Goal: Information Seeking & Learning: Learn about a topic

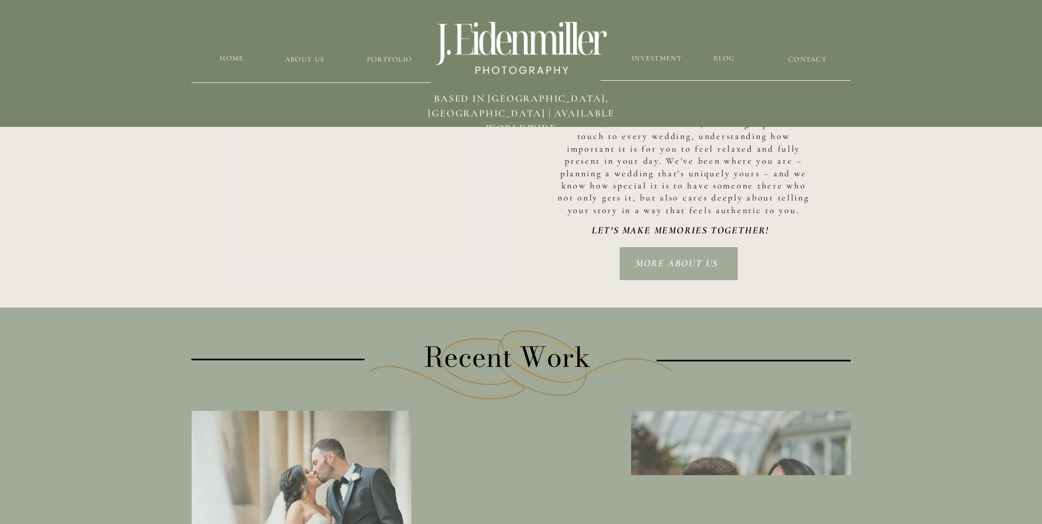
scroll to position [1757, 0]
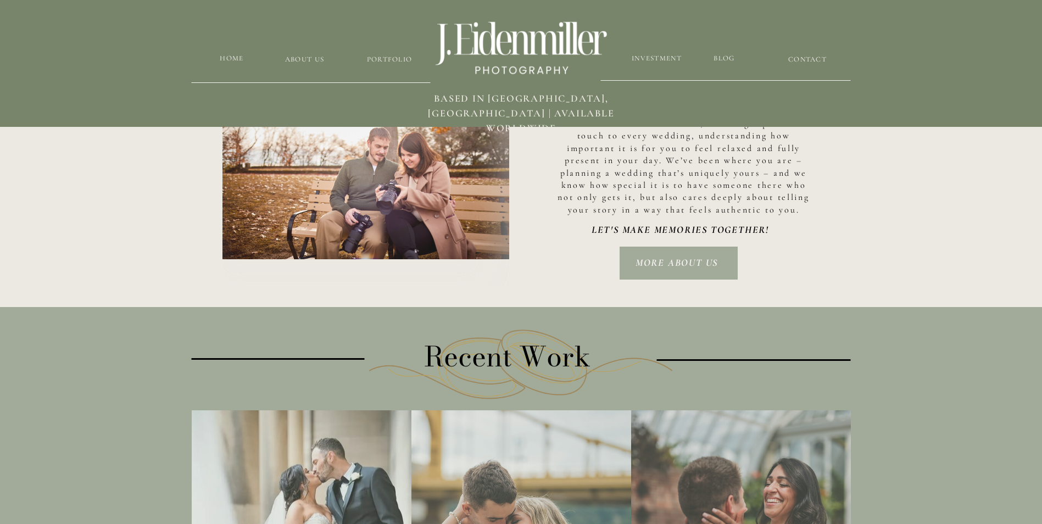
click at [662, 259] on nav "MORE ABOUT US" at bounding box center [676, 262] width 100 height 15
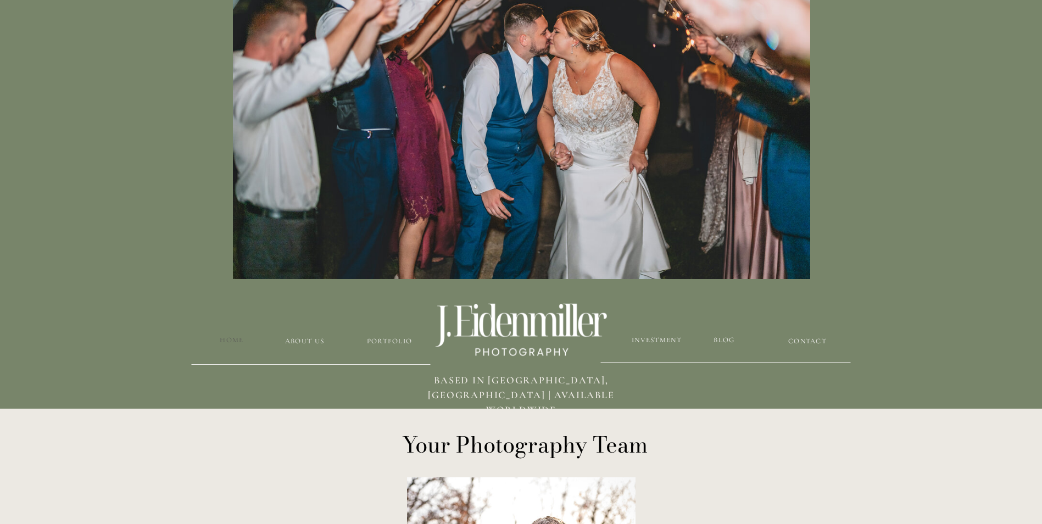
scroll to position [165, 0]
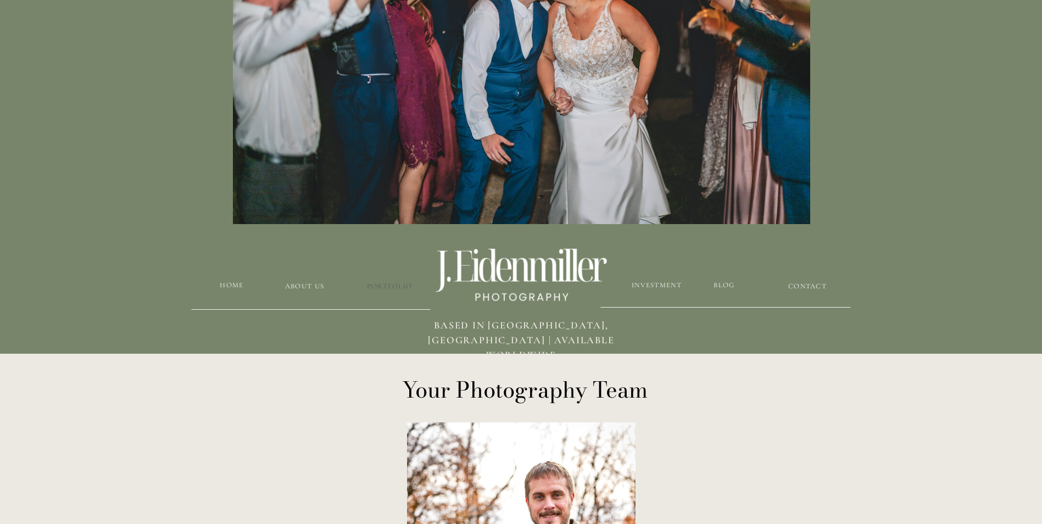
click at [388, 285] on h3 "Portfolio" at bounding box center [389, 286] width 65 height 10
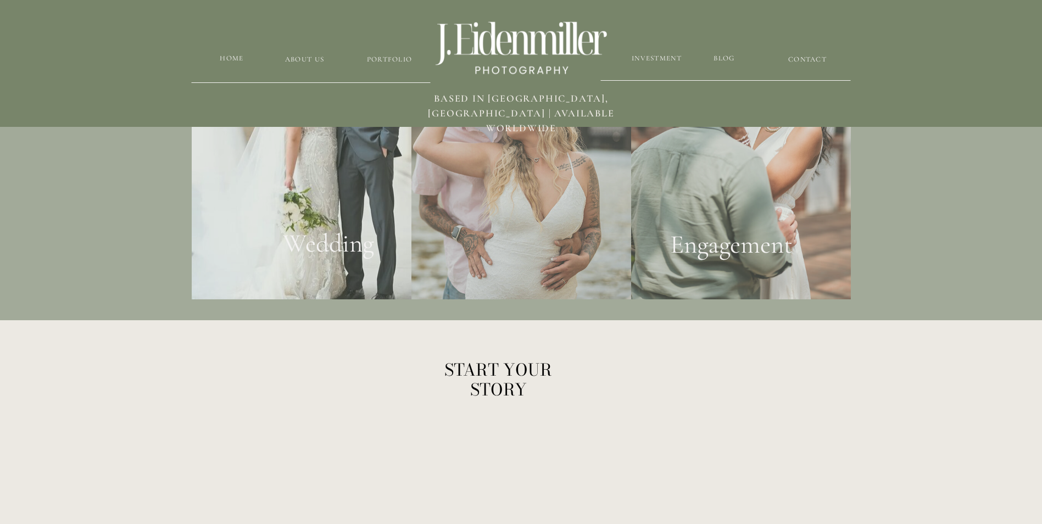
scroll to position [1954, 0]
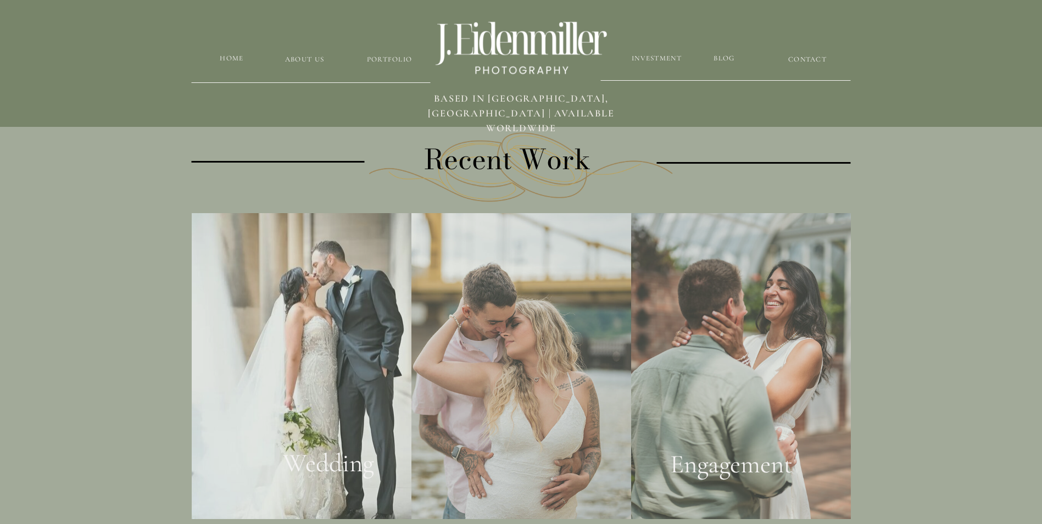
click at [346, 328] on div at bounding box center [302, 366] width 220 height 306
click at [332, 459] on h2 "Wedding" at bounding box center [328, 468] width 133 height 42
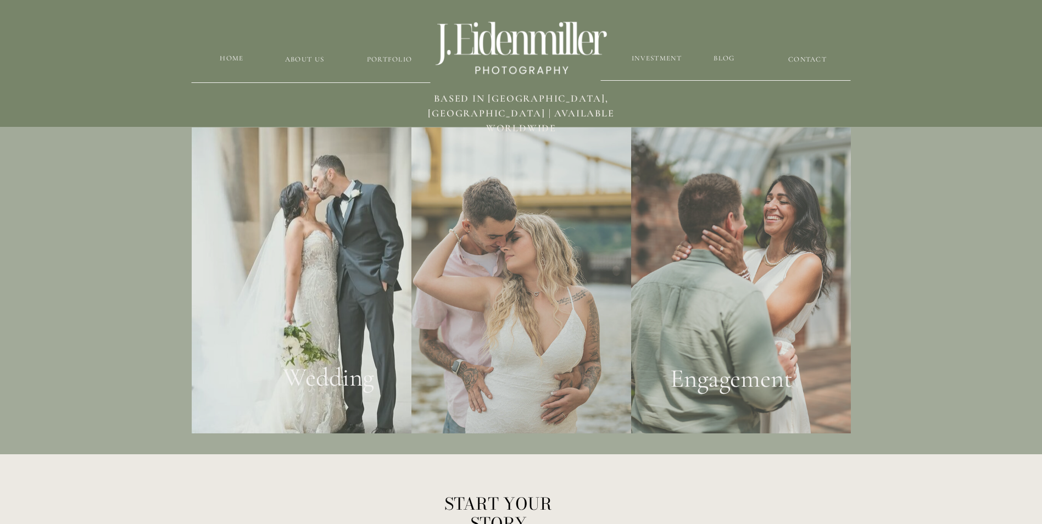
scroll to position [2064, 0]
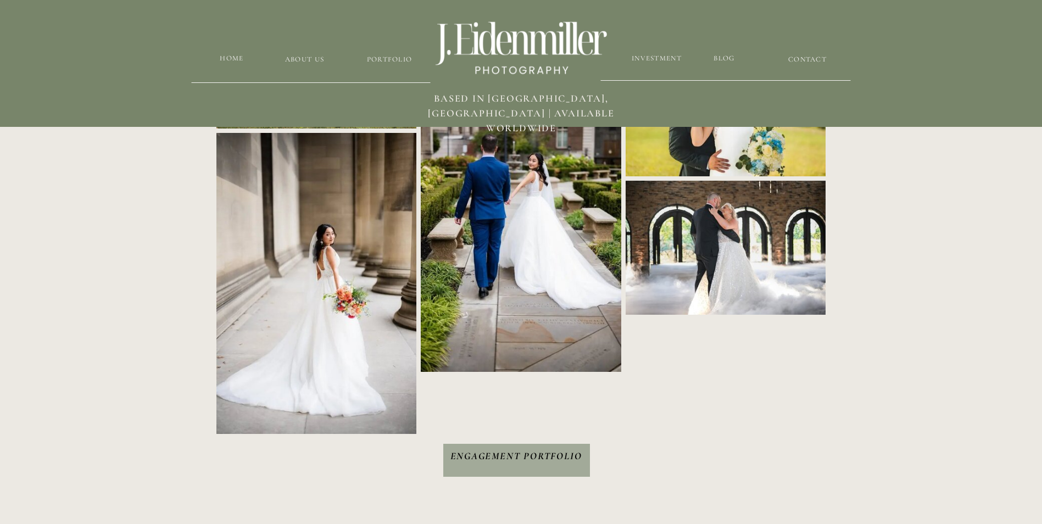
scroll to position [1537, 0]
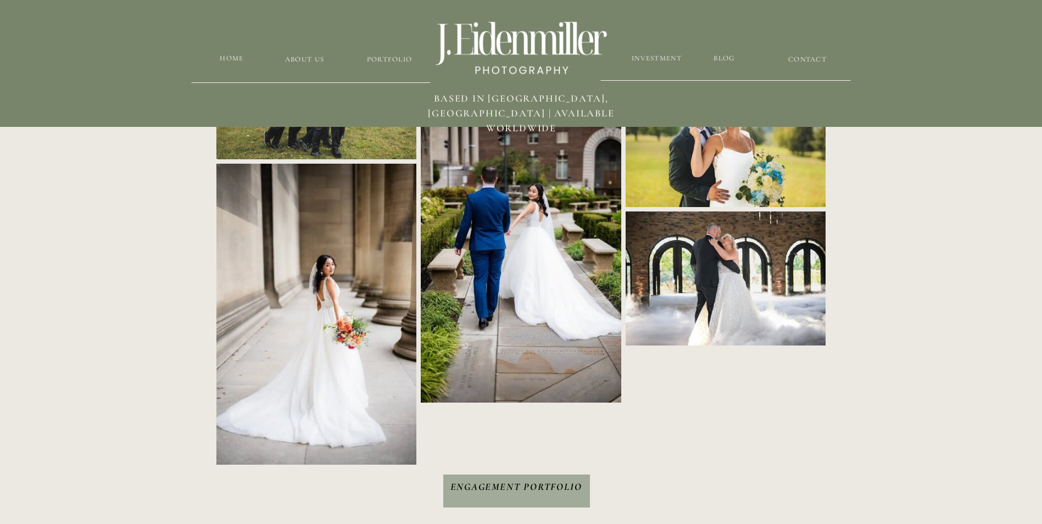
click at [507, 494] on h3 "Engagement Portfolio" at bounding box center [515, 493] width 137 height 28
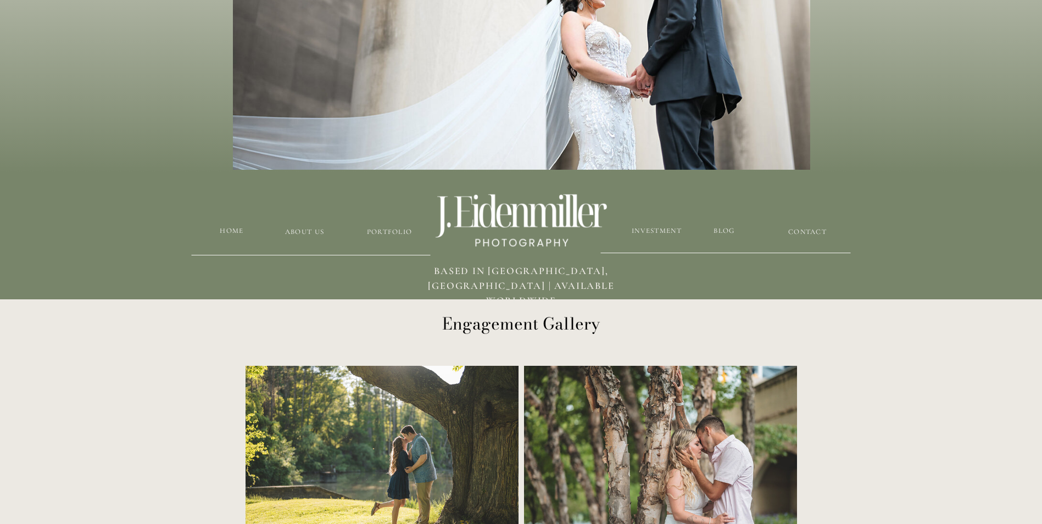
scroll to position [220, 0]
click at [653, 227] on h3 "Investment" at bounding box center [657, 230] width 52 height 10
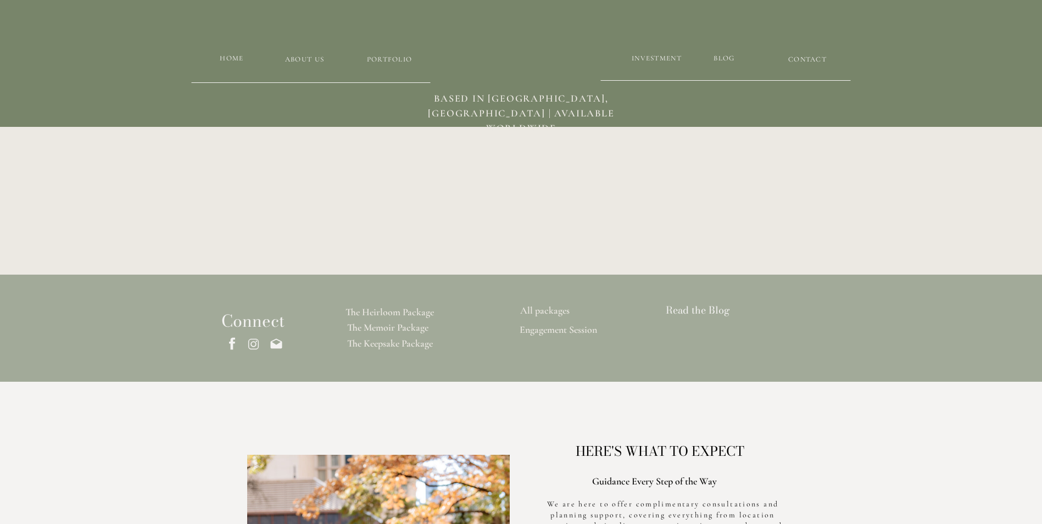
scroll to position [2837, 0]
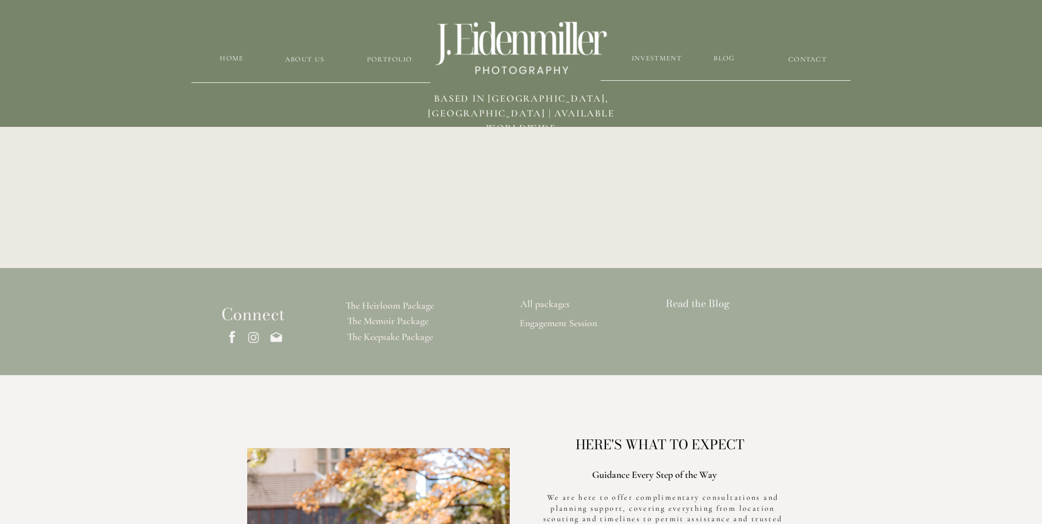
click at [388, 306] on h3 "The Heirloom Package" at bounding box center [389, 306] width 132 height 13
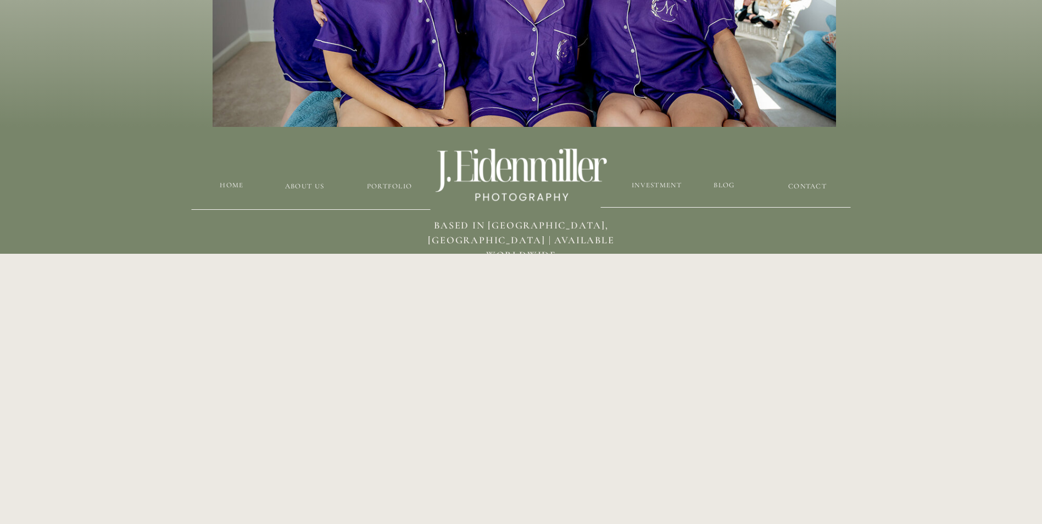
scroll to position [55, 0]
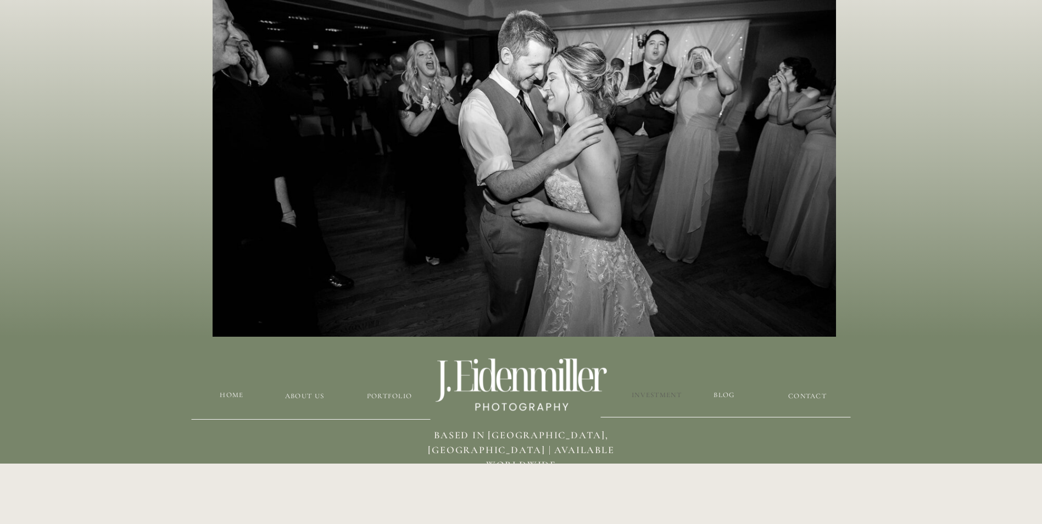
click at [651, 391] on h3 "Investment" at bounding box center [657, 395] width 52 height 10
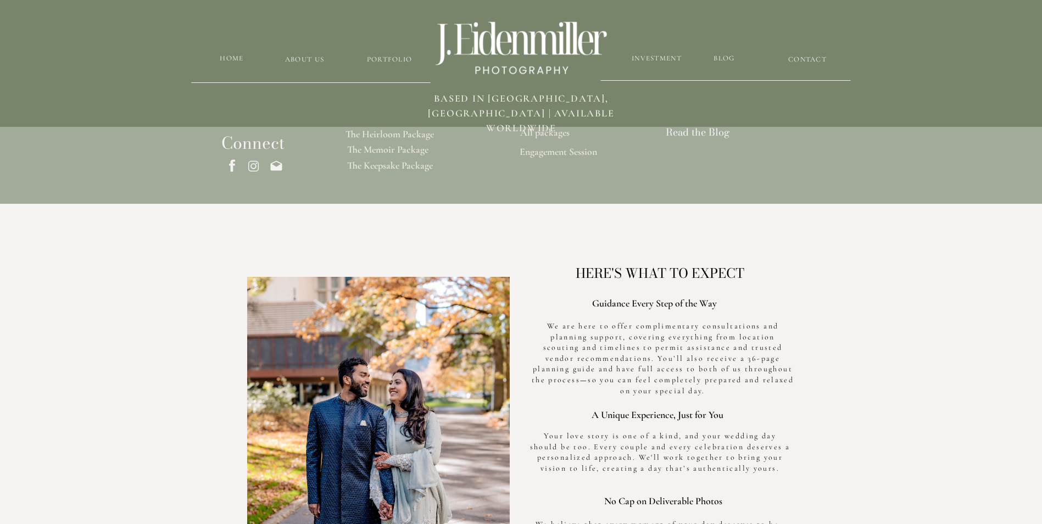
scroll to position [2993, 0]
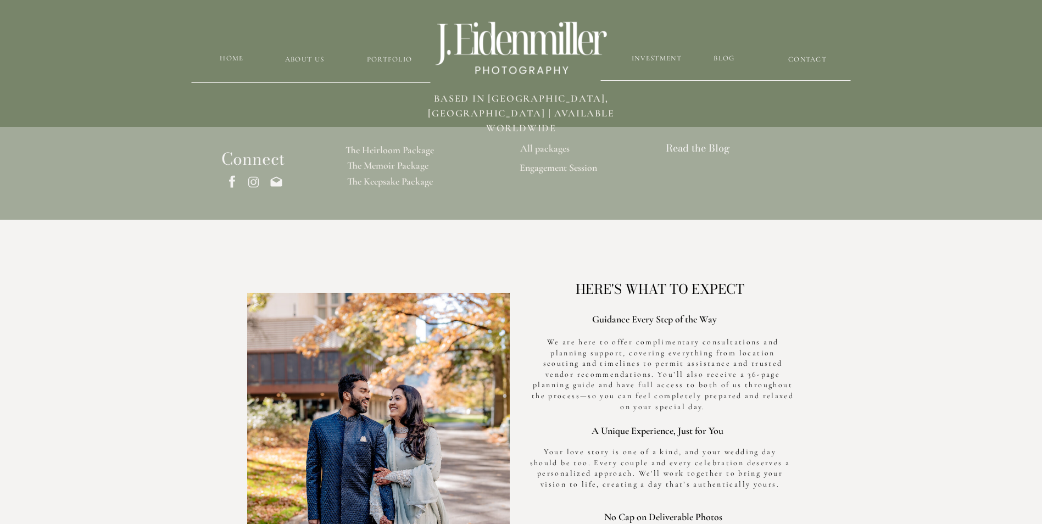
click at [386, 162] on h3 "The Memoir Package" at bounding box center [388, 166] width 136 height 13
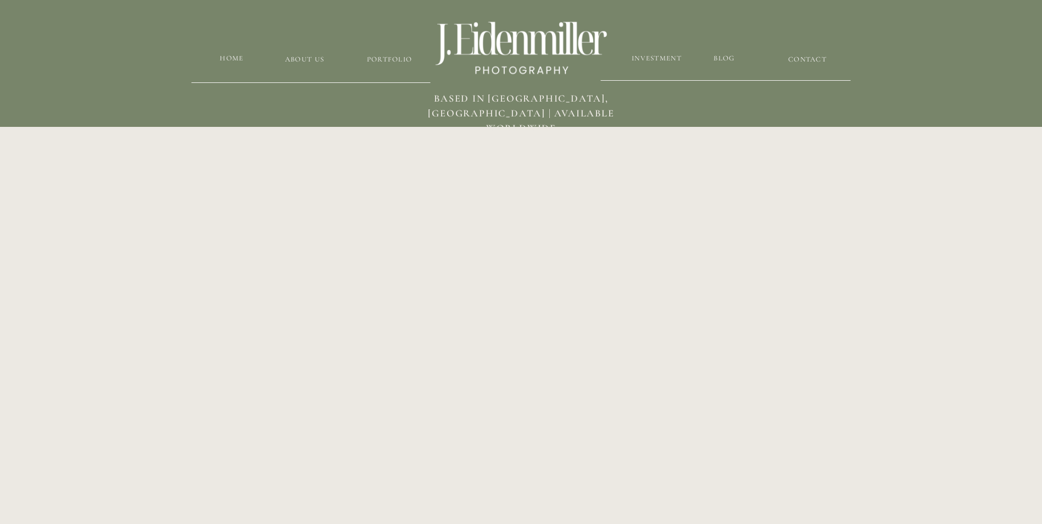
scroll to position [769, 0]
click at [658, 57] on h3 "Investment" at bounding box center [657, 58] width 52 height 10
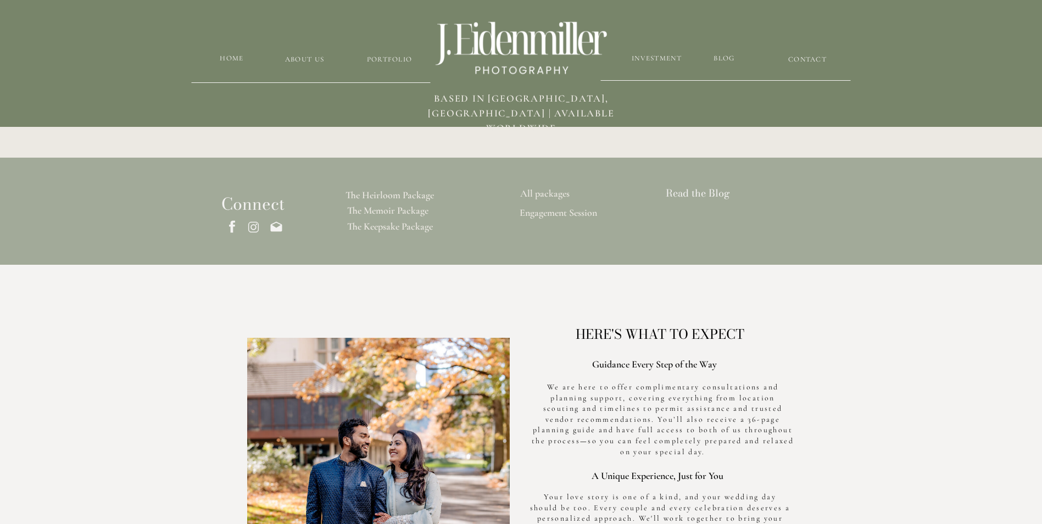
scroll to position [2938, 0]
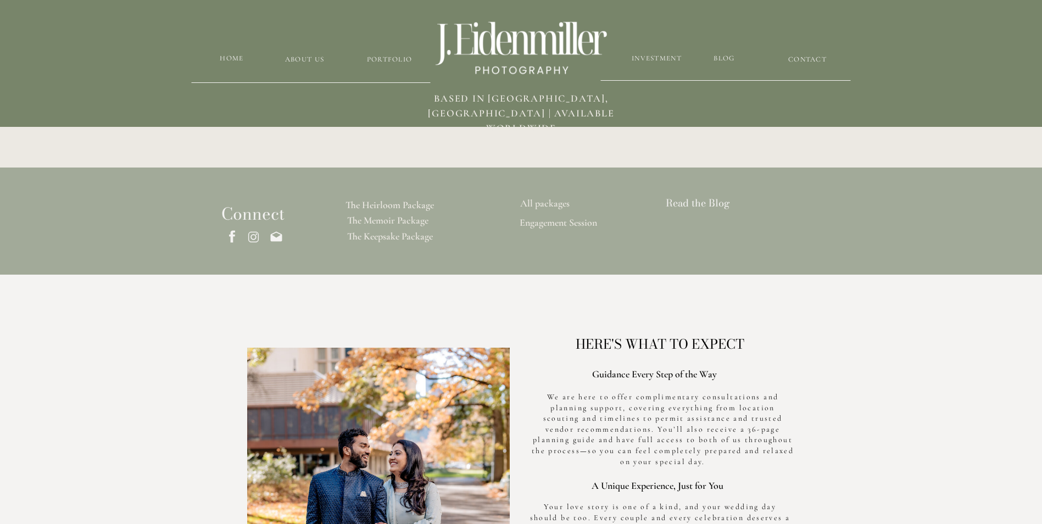
click at [380, 205] on h3 "The Heirloom Package" at bounding box center [389, 205] width 132 height 13
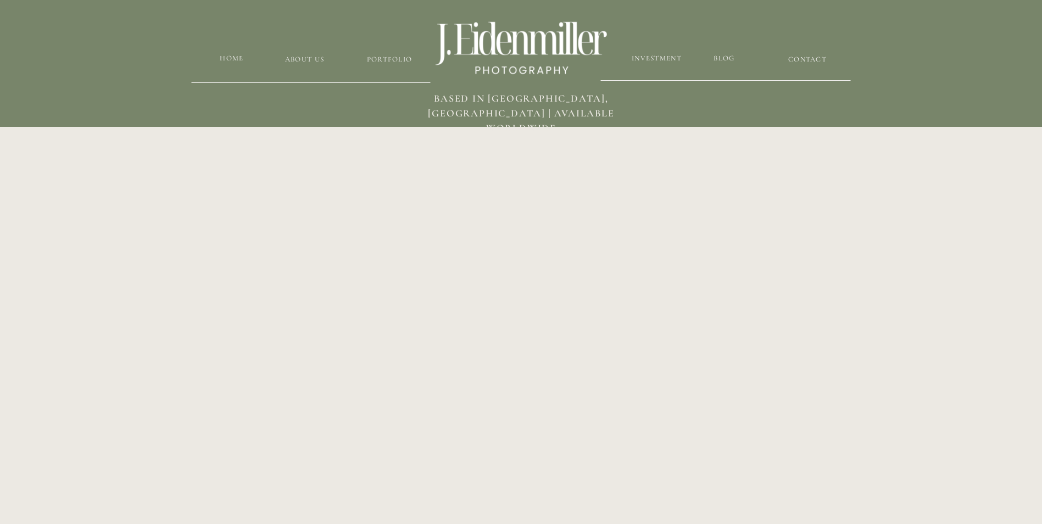
scroll to position [777, 0]
click at [646, 54] on h3 "Investment" at bounding box center [657, 58] width 52 height 10
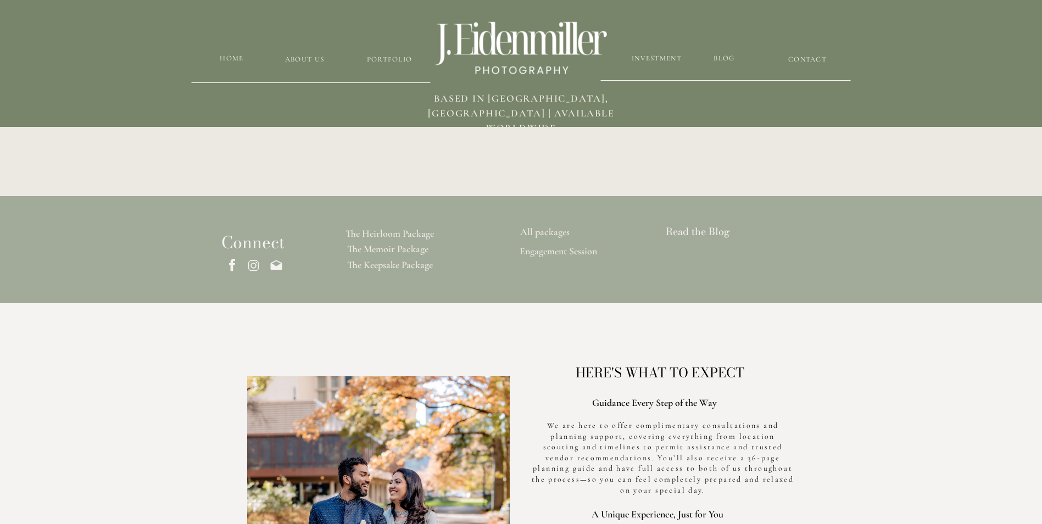
scroll to position [2892, 0]
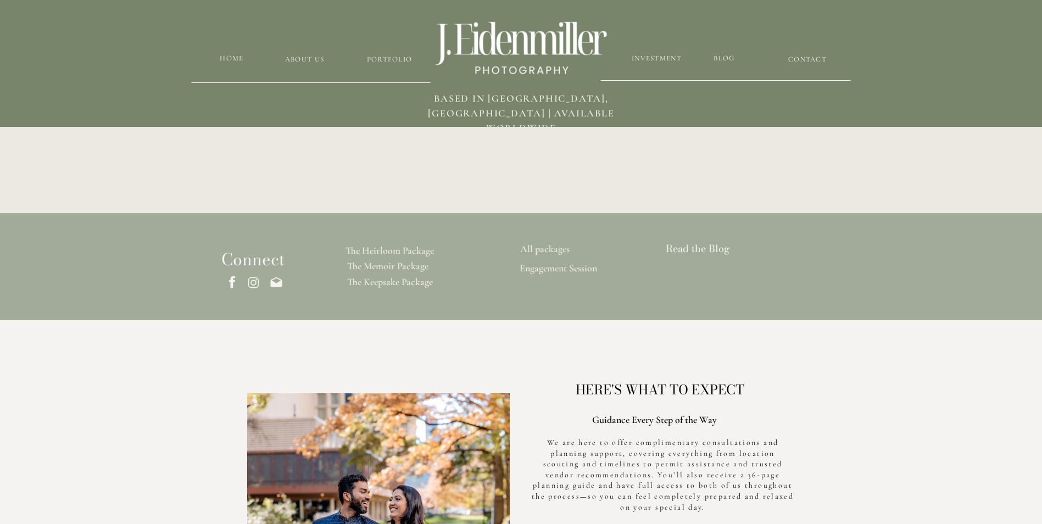
click at [398, 281] on h3 "The Keepsake Package" at bounding box center [390, 282] width 132 height 13
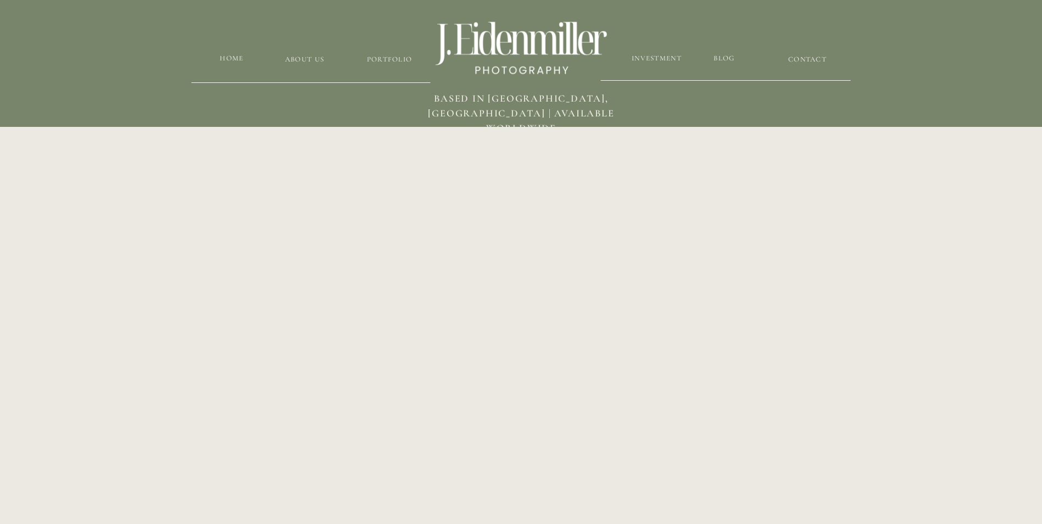
scroll to position [659, 0]
click at [658, 58] on h3 "Investment" at bounding box center [657, 58] width 52 height 10
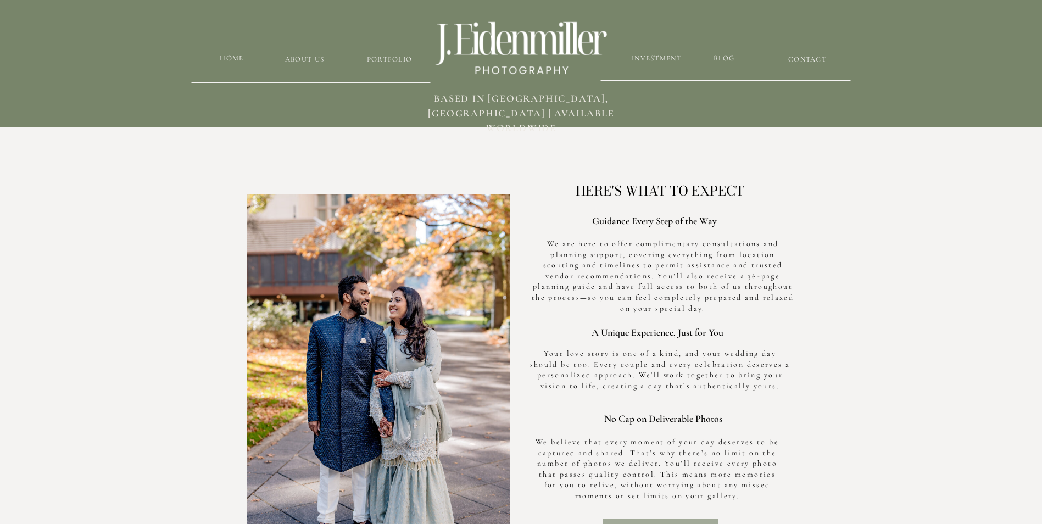
scroll to position [2993, 0]
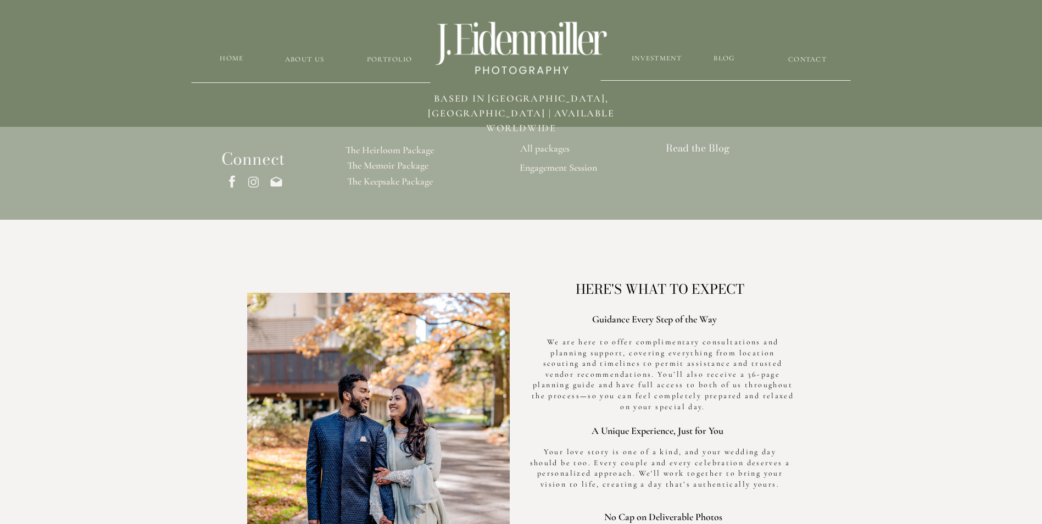
click at [545, 145] on h3 "All packages" at bounding box center [545, 149] width 76 height 13
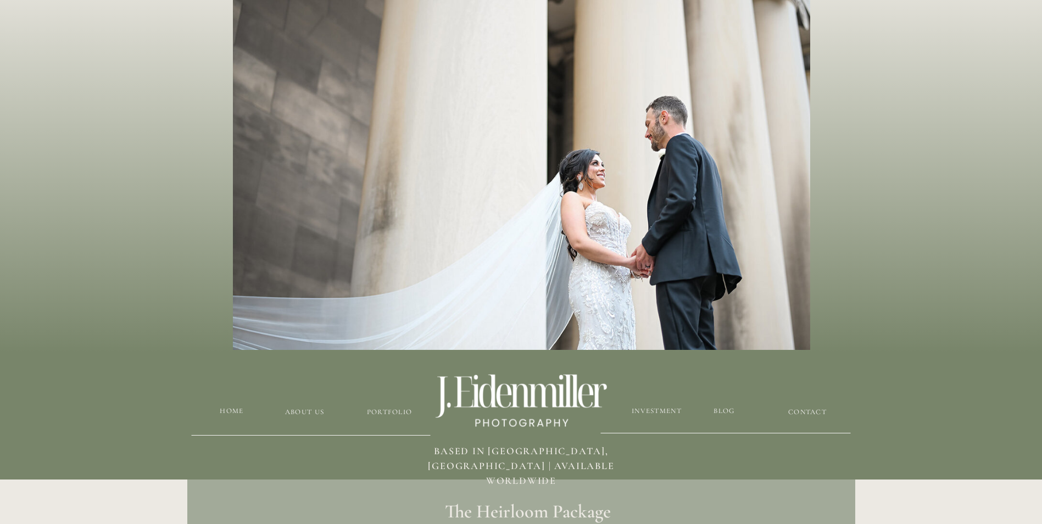
scroll to position [110, 0]
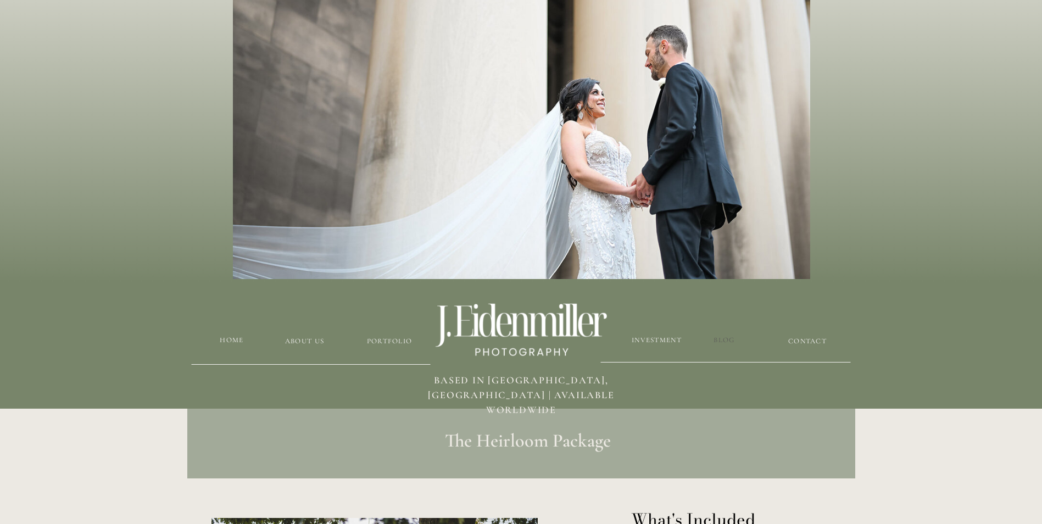
click at [719, 339] on h3 "blog" at bounding box center [724, 340] width 90 height 10
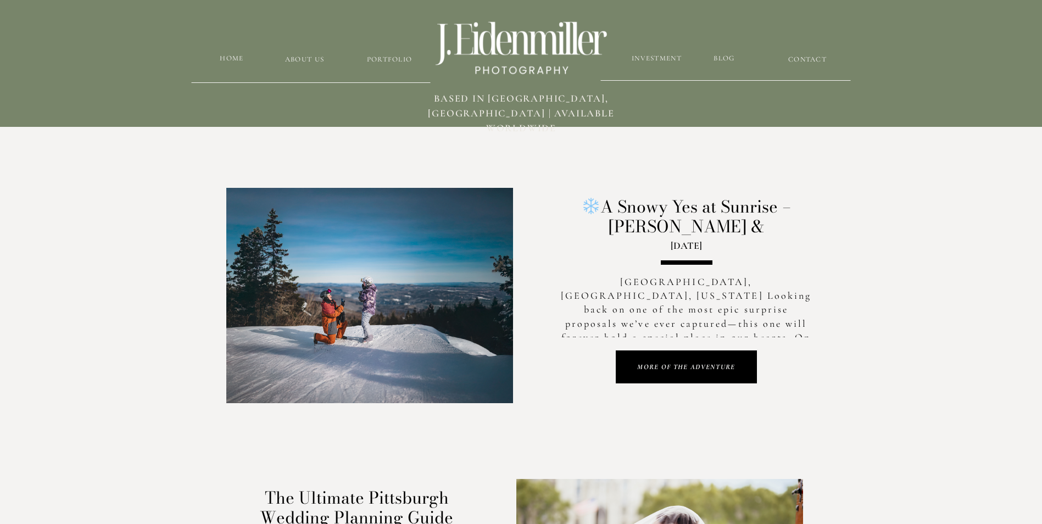
scroll to position [329, 0]
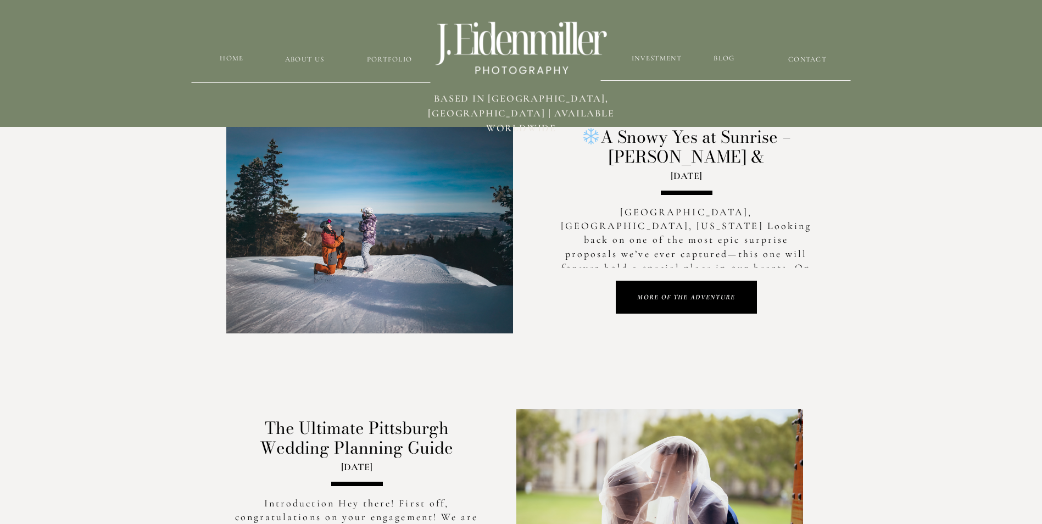
click at [673, 298] on h1 "MORE OF THE ADVENTURE" at bounding box center [686, 297] width 122 height 10
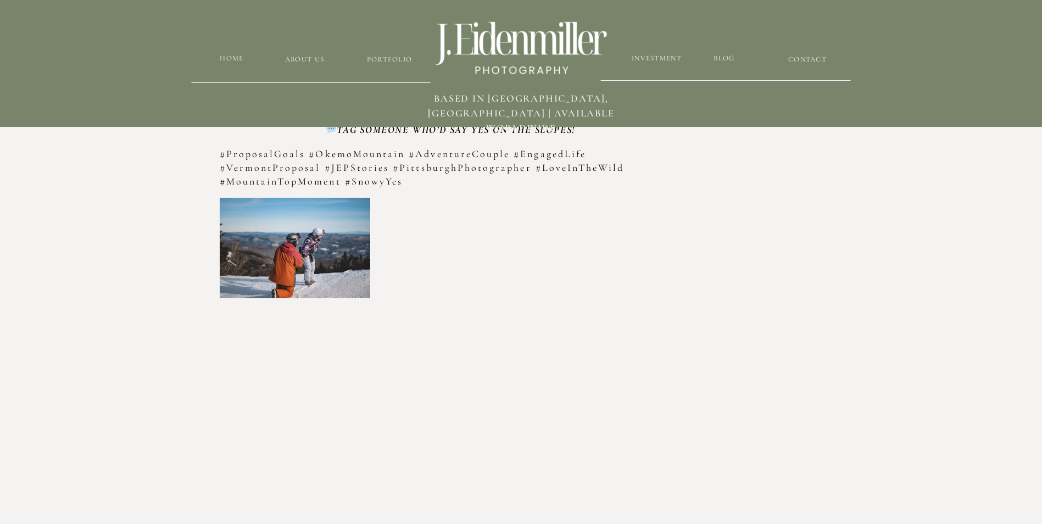
scroll to position [1153, 0]
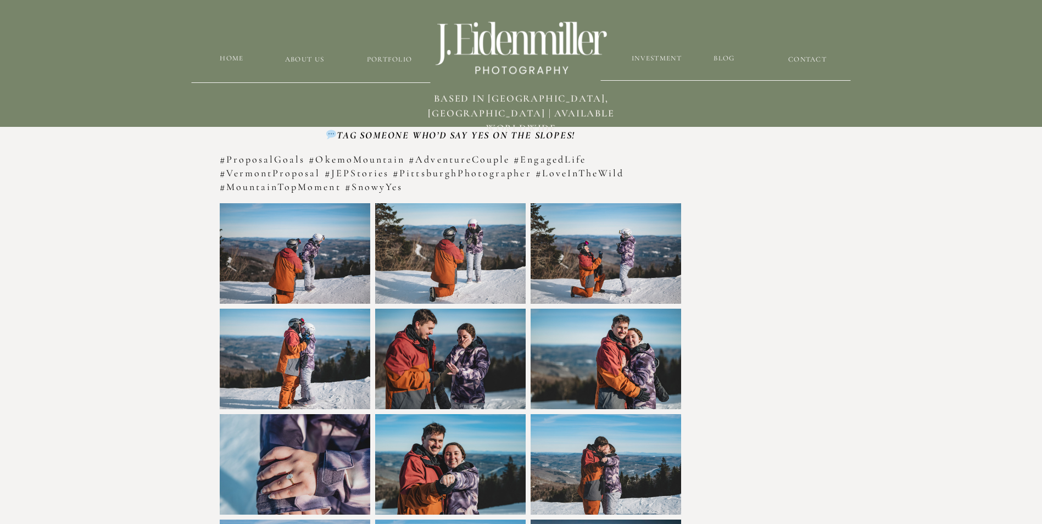
click at [297, 238] on img at bounding box center [295, 253] width 150 height 100
click at [306, 229] on img at bounding box center [295, 253] width 150 height 100
click at [305, 229] on img at bounding box center [295, 253] width 150 height 100
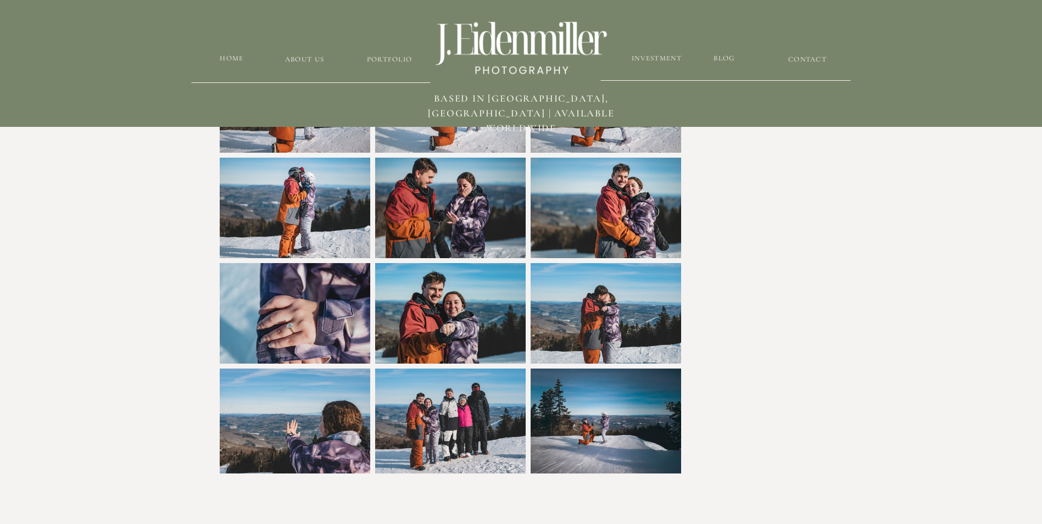
scroll to position [1427, 0]
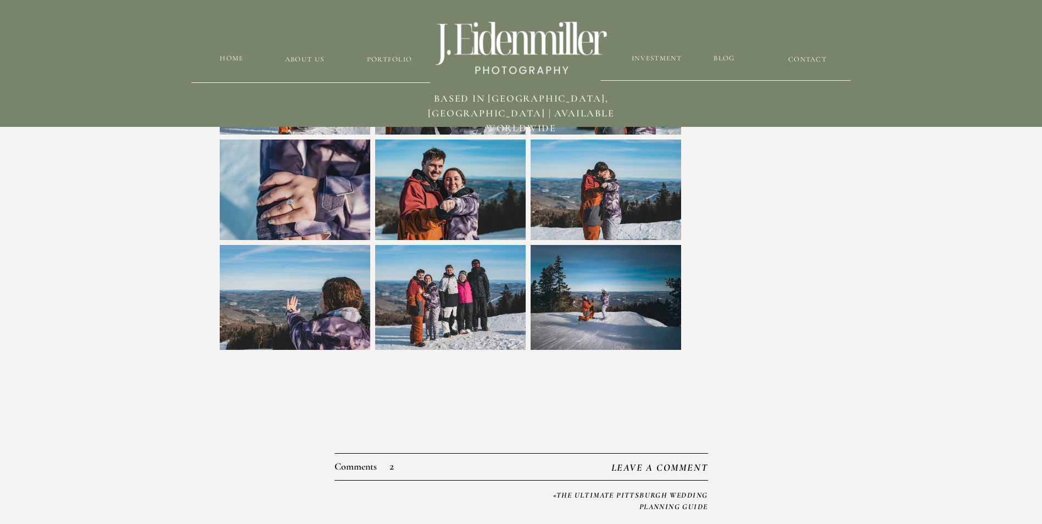
click at [447, 267] on img at bounding box center [450, 297] width 150 height 105
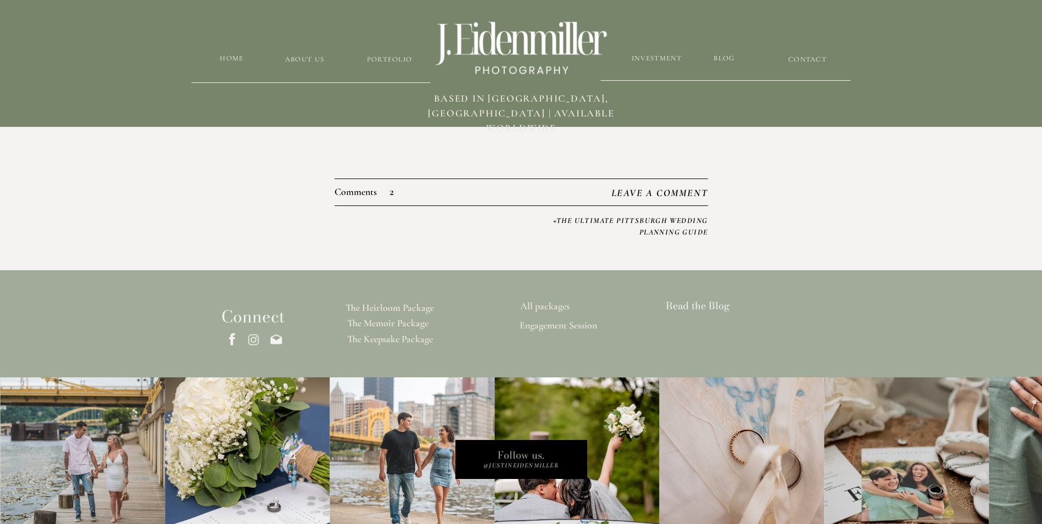
scroll to position [1647, 0]
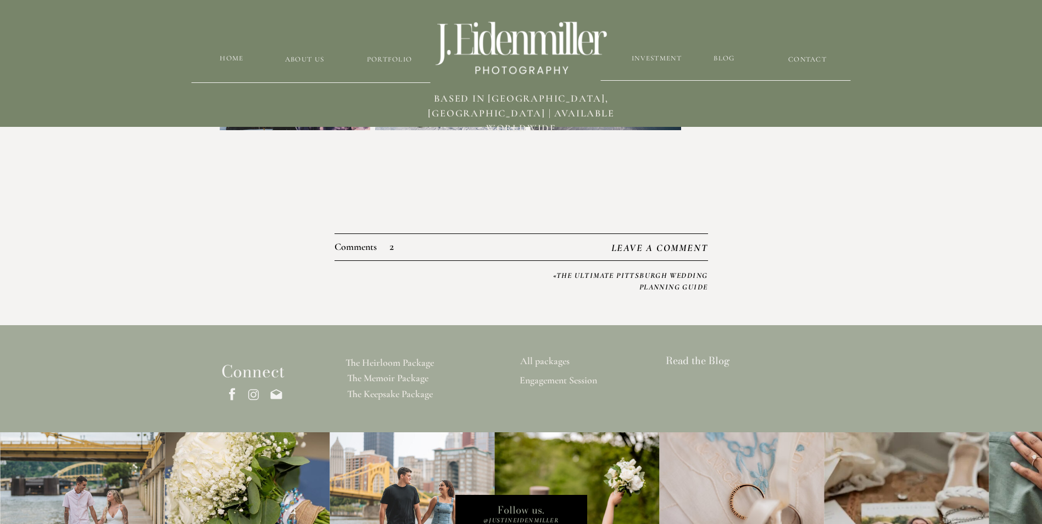
click at [365, 245] on p "Comments" at bounding box center [392, 247] width 117 height 12
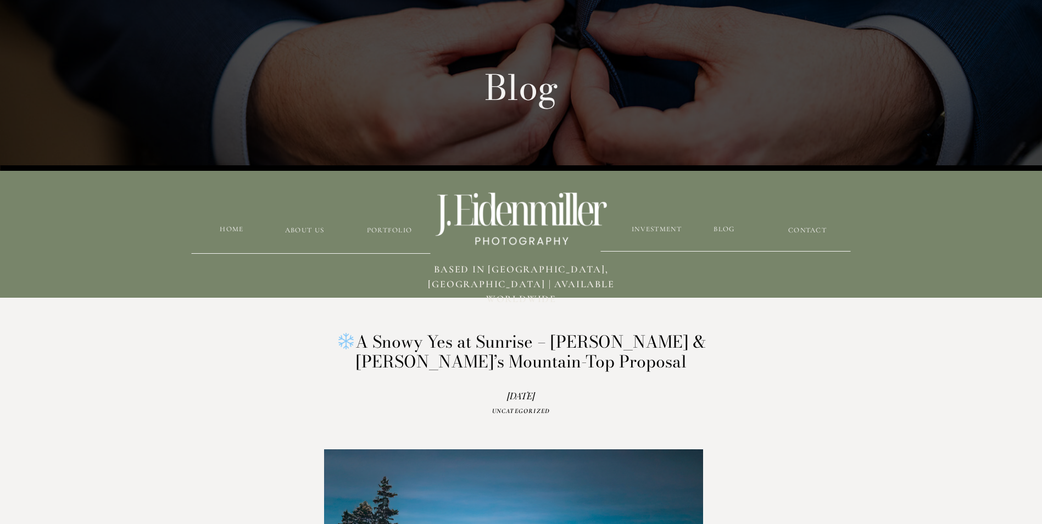
scroll to position [110, 0]
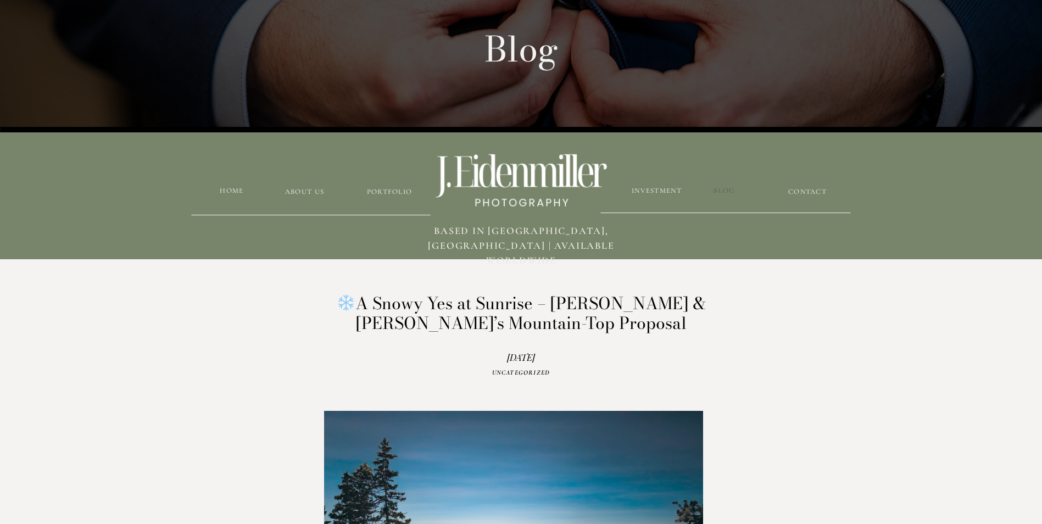
click at [721, 189] on h3 "blog" at bounding box center [724, 191] width 90 height 10
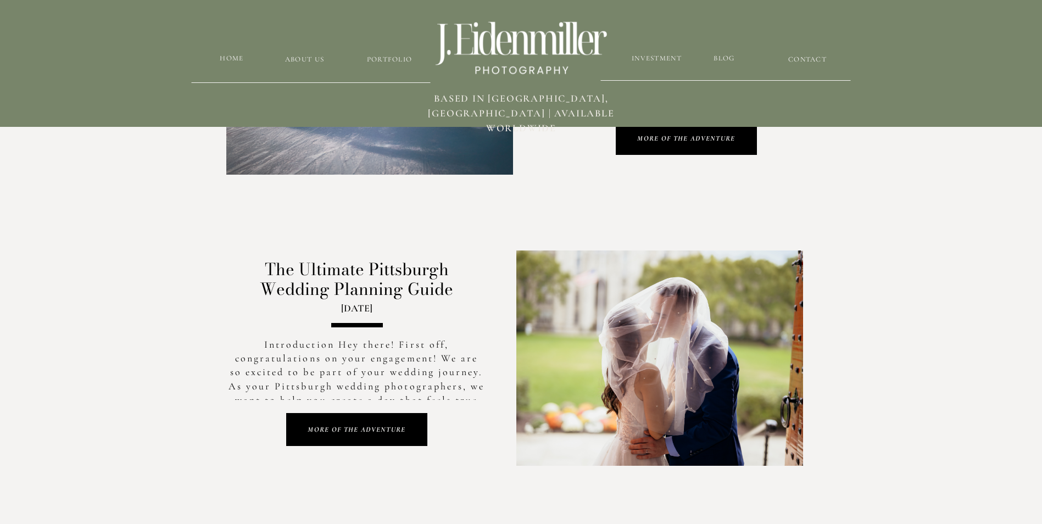
scroll to position [604, 0]
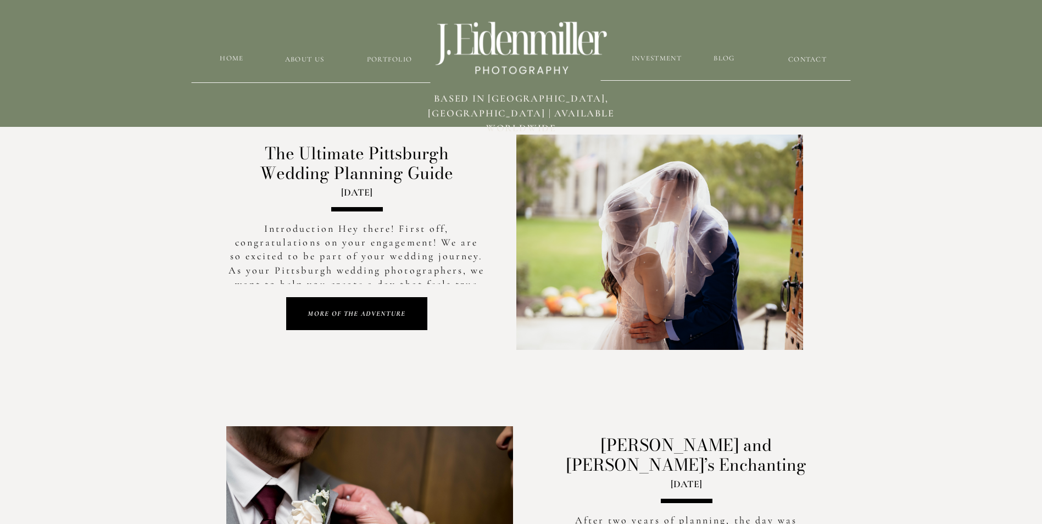
click at [350, 310] on h1 "MORE OF THE ADVENTURE" at bounding box center [357, 314] width 122 height 10
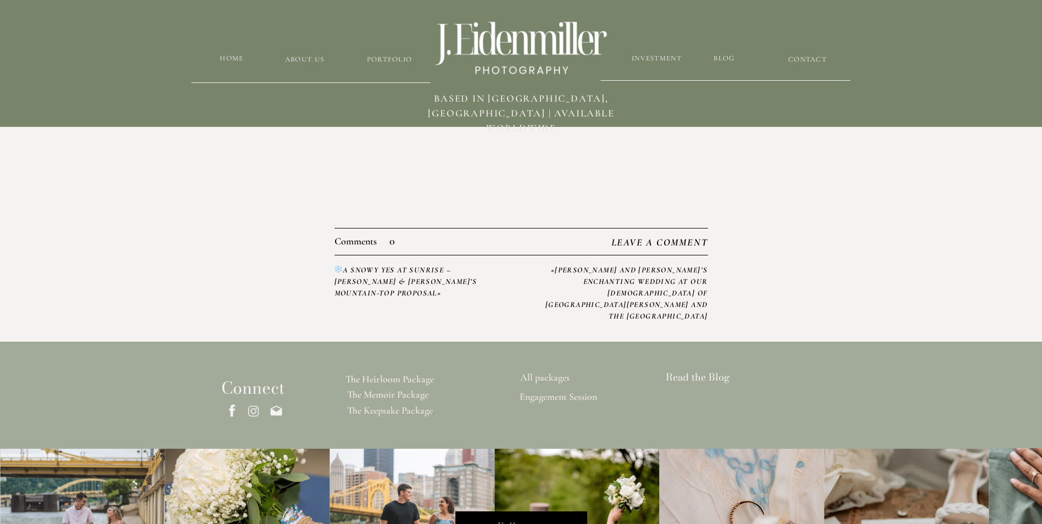
scroll to position [2416, 0]
click at [642, 266] on link "[PERSON_NAME] and [PERSON_NAME]’s Enchanting Wedding at Our [DEMOGRAPHIC_DATA] …" at bounding box center [626, 292] width 163 height 55
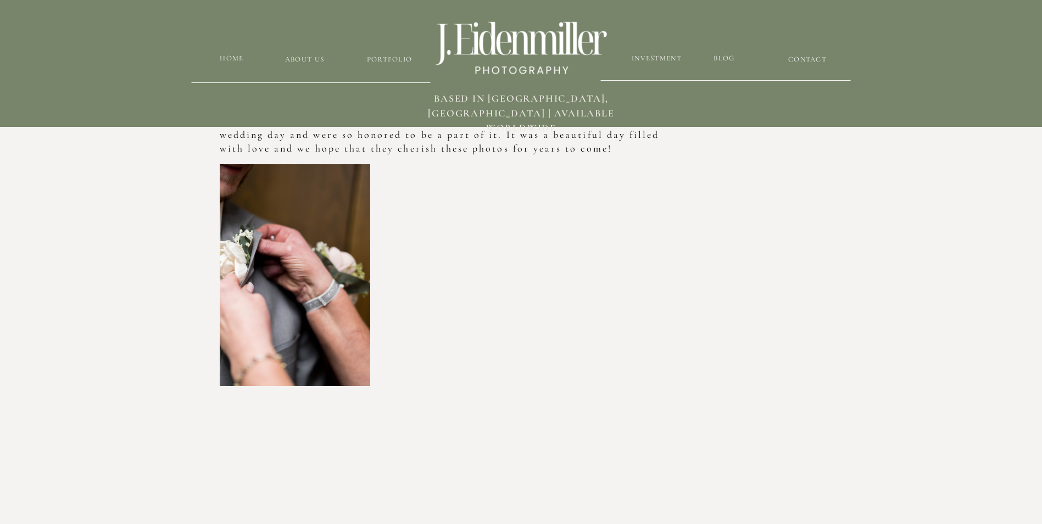
scroll to position [1098, 0]
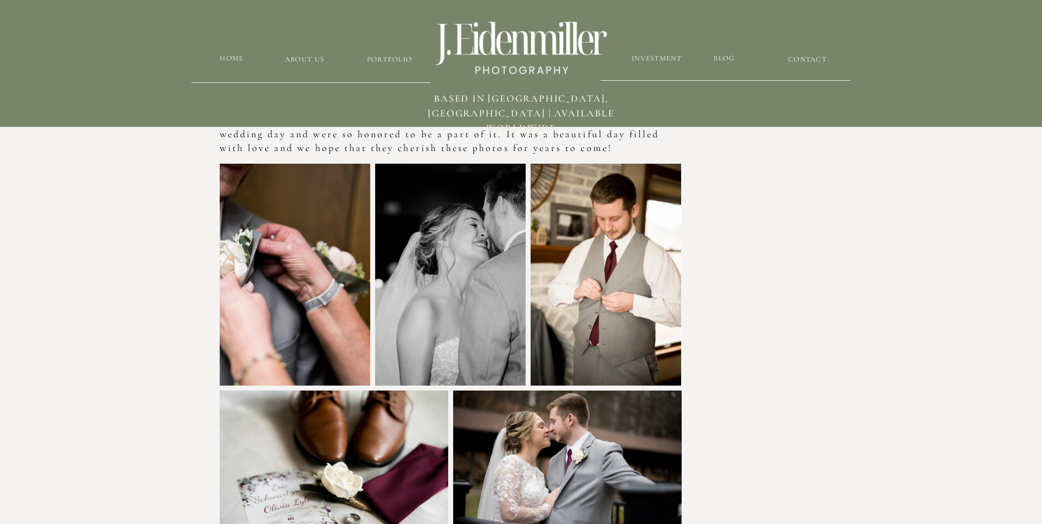
click at [282, 214] on img at bounding box center [295, 275] width 150 height 222
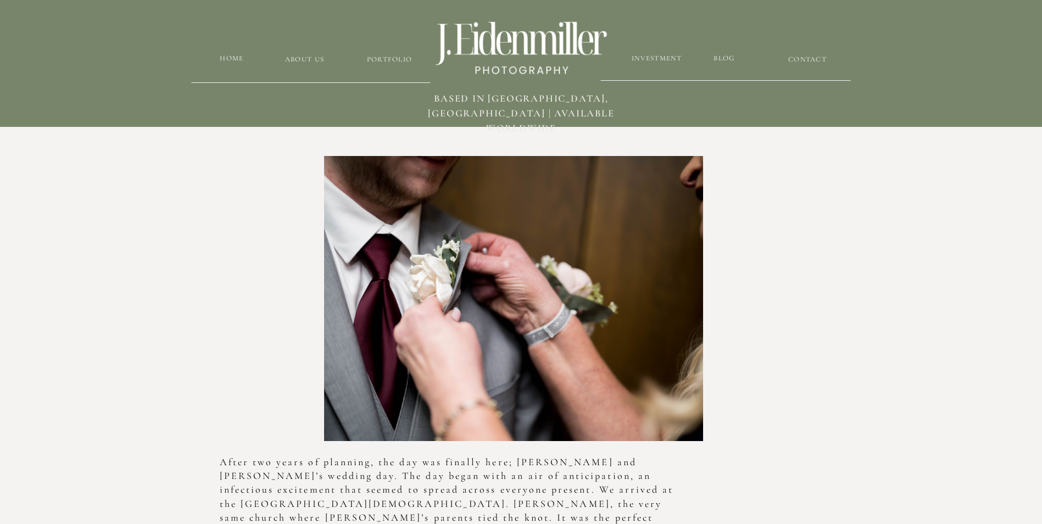
scroll to position [0, 0]
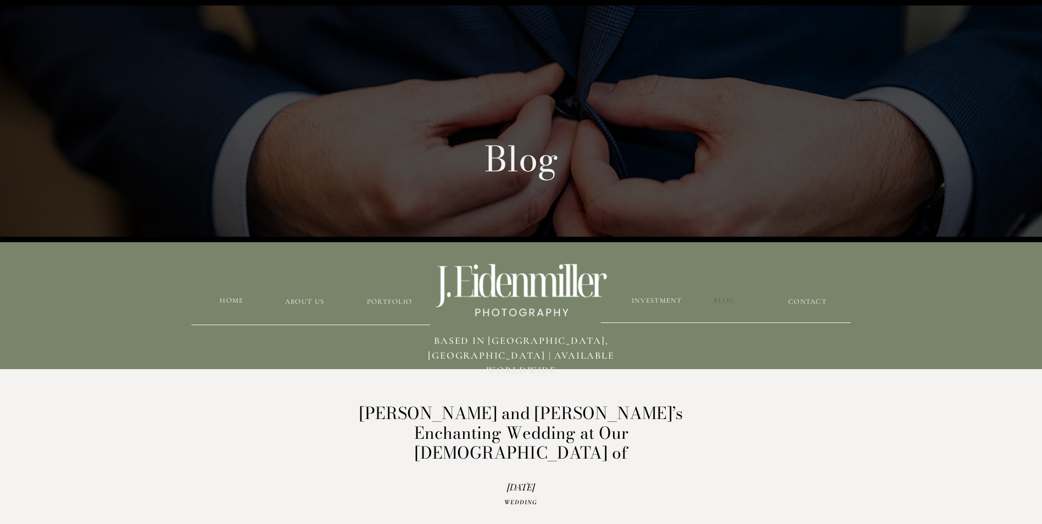
click at [722, 298] on h3 "blog" at bounding box center [724, 300] width 90 height 10
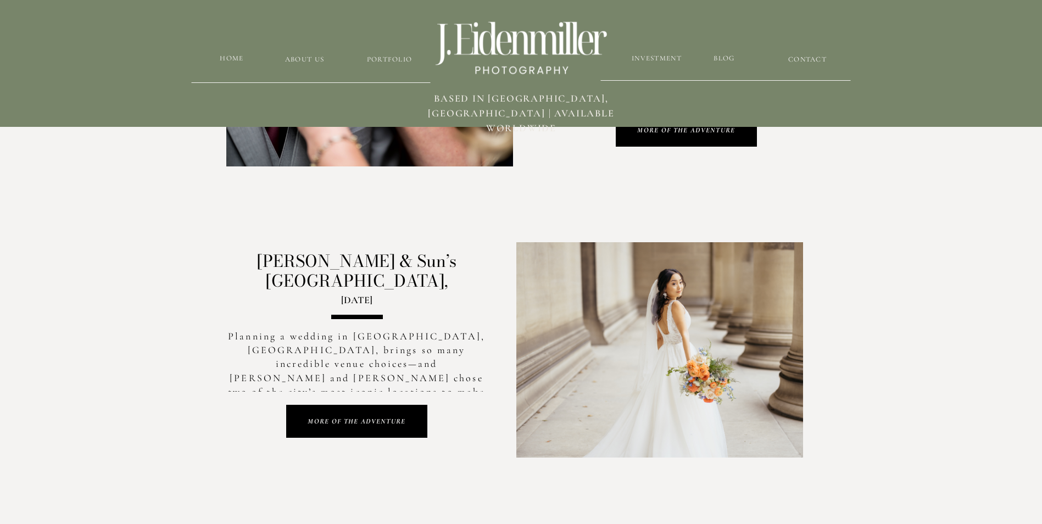
scroll to position [1098, 0]
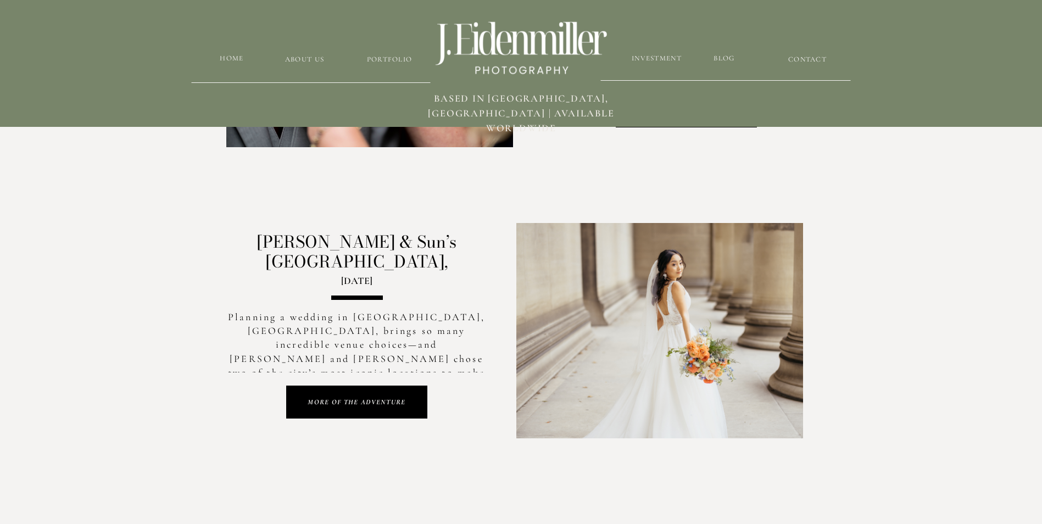
click at [343, 404] on h1 "MORE OF THE ADVENTURE" at bounding box center [357, 402] width 122 height 10
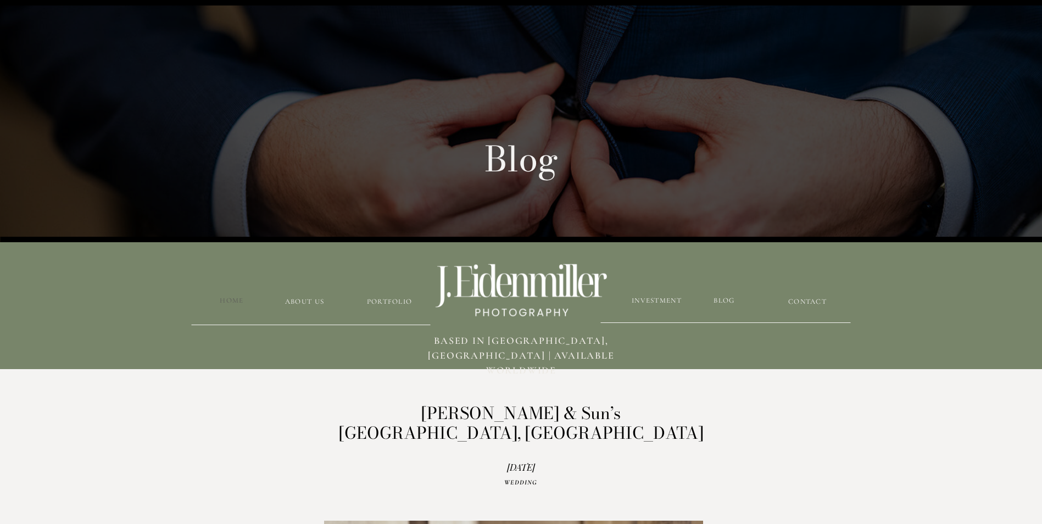
click at [231, 300] on h3 "HOME" at bounding box center [232, 300] width 35 height 10
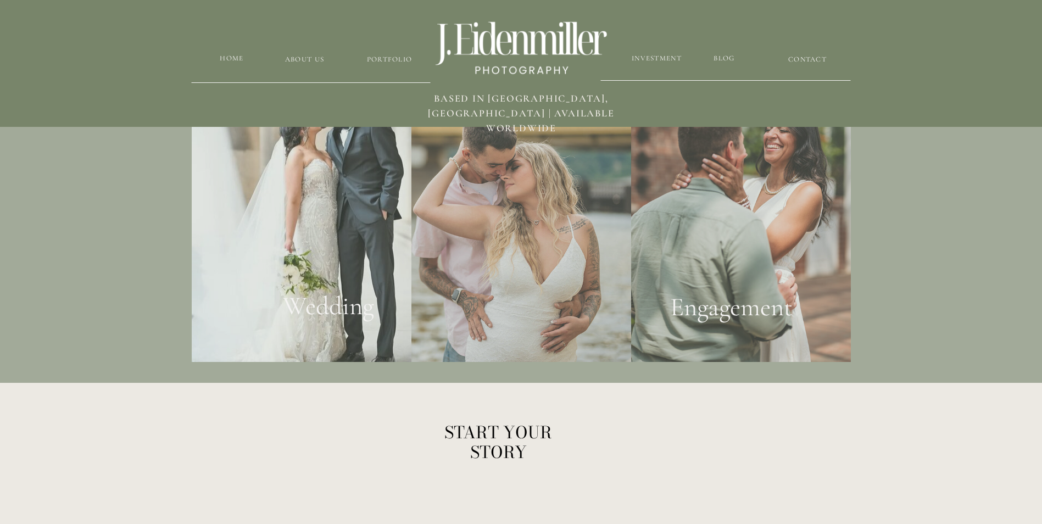
scroll to position [2108, 0]
